Goal: Information Seeking & Learning: Obtain resource

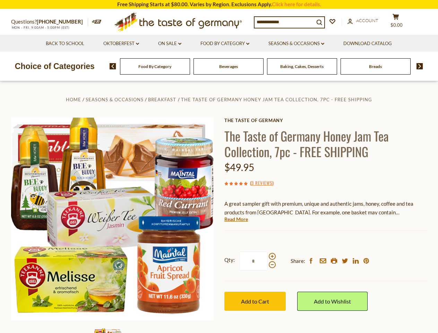
click at [219, 166] on div "Home Seasons & Occasions Breakfast The Taste of Germany Honey Jam Tea Collectio…" at bounding box center [219, 228] width 426 height 267
click at [400, 22] on span "$0.00" at bounding box center [396, 25] width 12 height 6
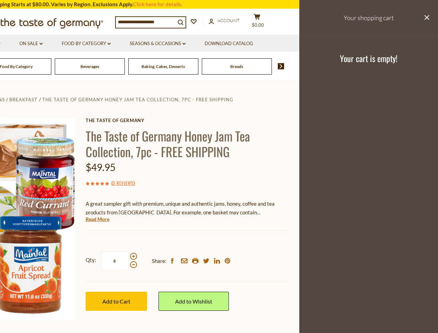
click at [120, 44] on li "Food By Category dropdown_arrow All Food By Category Taste of Germany Collectio…" at bounding box center [86, 43] width 67 height 17
click at [170, 44] on link "Seasons & Occasions dropdown_arrow" at bounding box center [158, 44] width 56 height 8
click at [225, 44] on link "Download Catalog" at bounding box center [229, 44] width 49 height 8
click at [266, 66] on header "Free Shipping Starts at $80.00. Varies by Region. Exclusions Apply. Click here …" at bounding box center [80, 40] width 438 height 81
click at [110, 66] on header "Free Shipping Starts at $80.00. Varies by Region. Exclusions Apply. Click here …" at bounding box center [80, 40] width 438 height 81
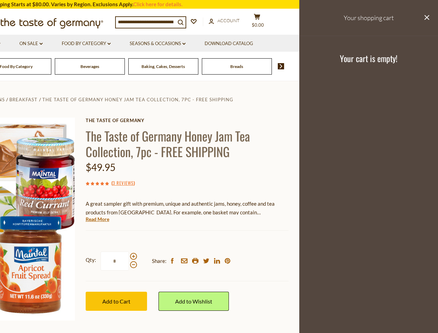
click at [417, 66] on footer "Your cart is empty!" at bounding box center [368, 58] width 139 height 45
click at [219, 207] on p "A great sampler gift with premium, unique and authentic jams, honey, coffee and…" at bounding box center [187, 207] width 203 height 17
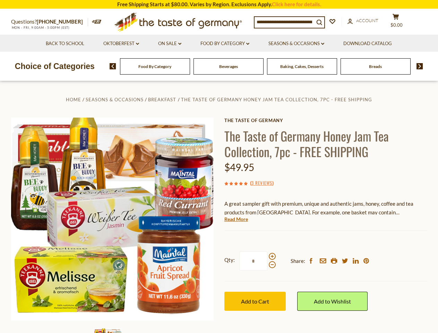
scroll to position [0, 0]
